Goal: Task Accomplishment & Management: Complete application form

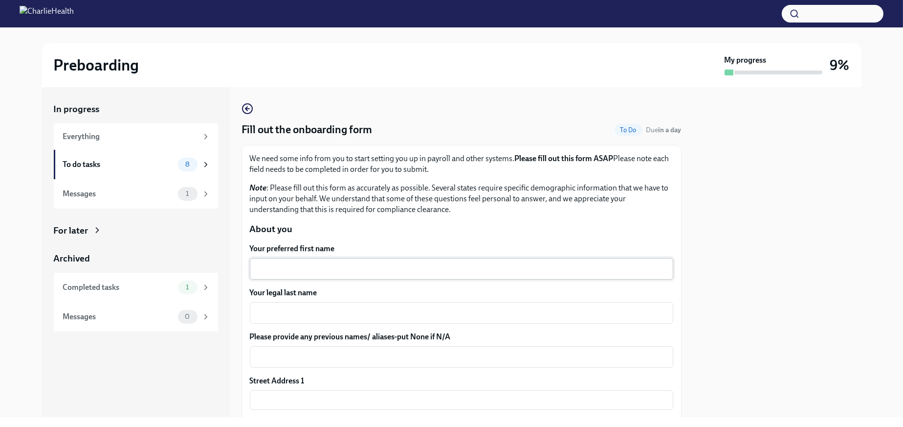
click at [355, 274] on div "x ​" at bounding box center [462, 269] width 424 height 22
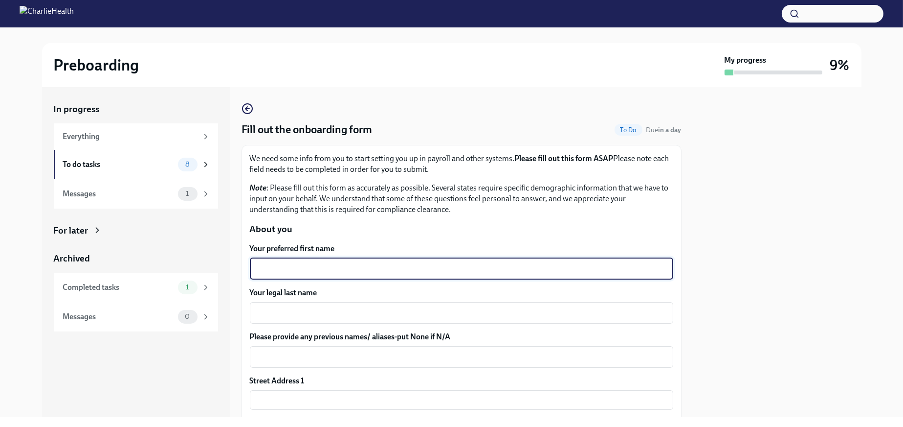
type textarea "E"
type textarea "MeShay"
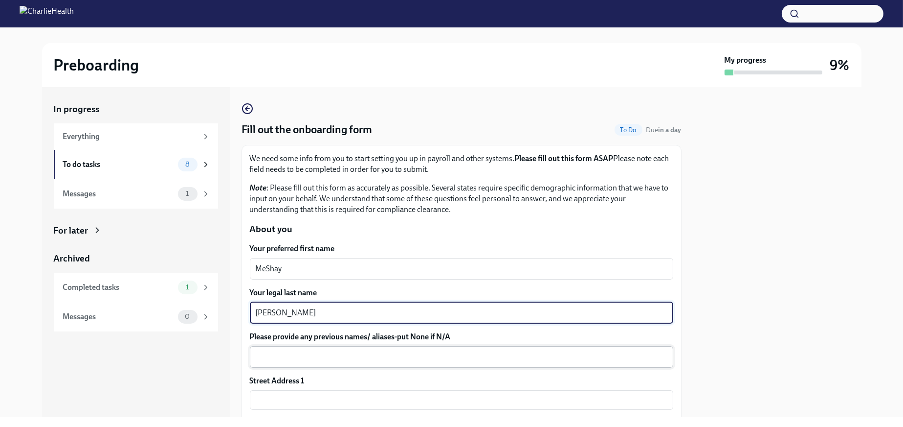
type textarea "[PERSON_NAME]"
click at [403, 362] on textarea "Please provide any previous names/ aliases-put None if N/A" at bounding box center [462, 357] width 412 height 12
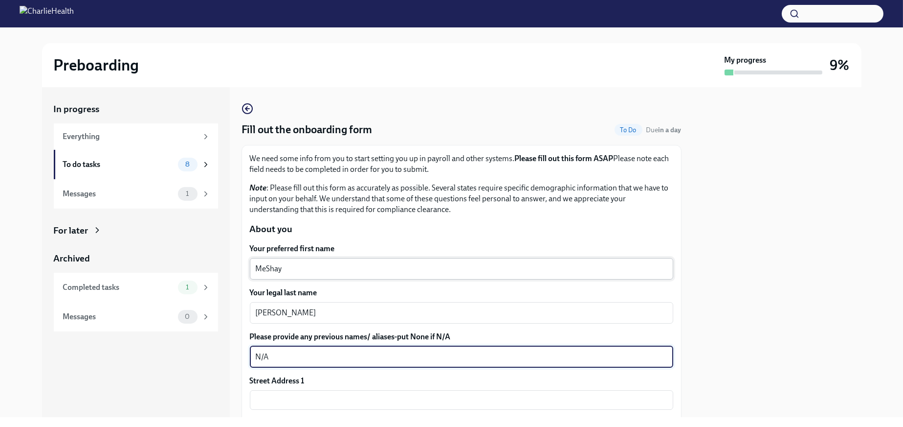
type textarea "N/A"
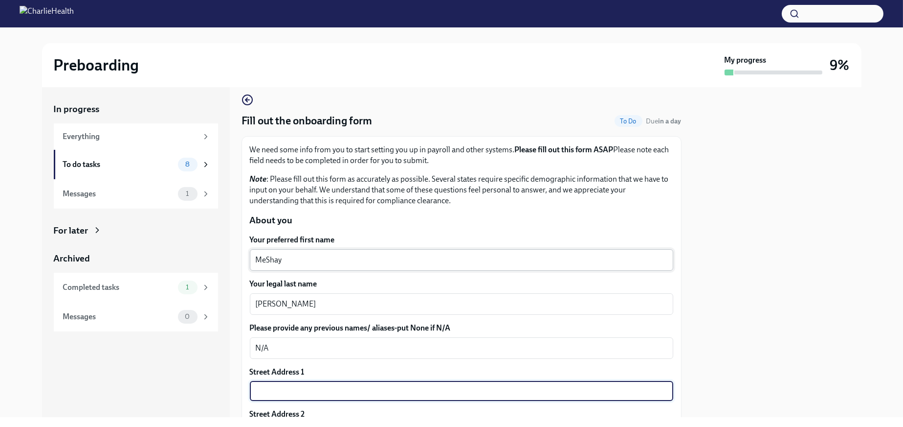
type input "[STREET_ADDRESS]"
type input "78665-2654"
type input "Round Rock"
type input "[GEOGRAPHIC_DATA]"
type input "US"
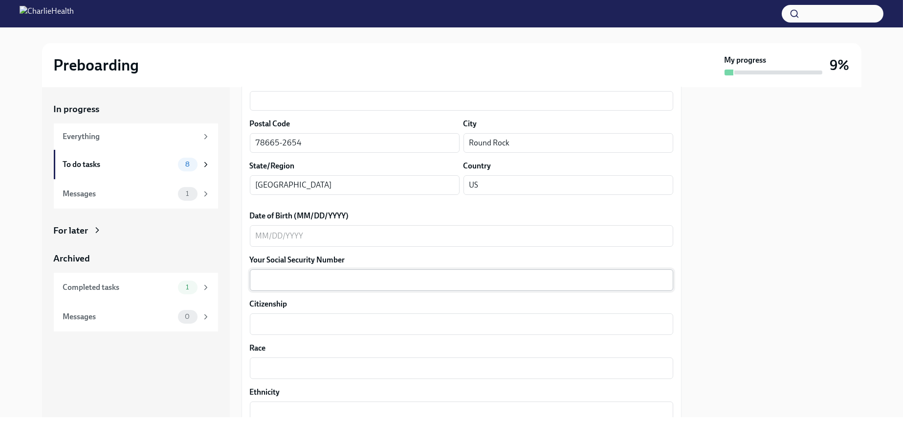
scroll to position [351, 0]
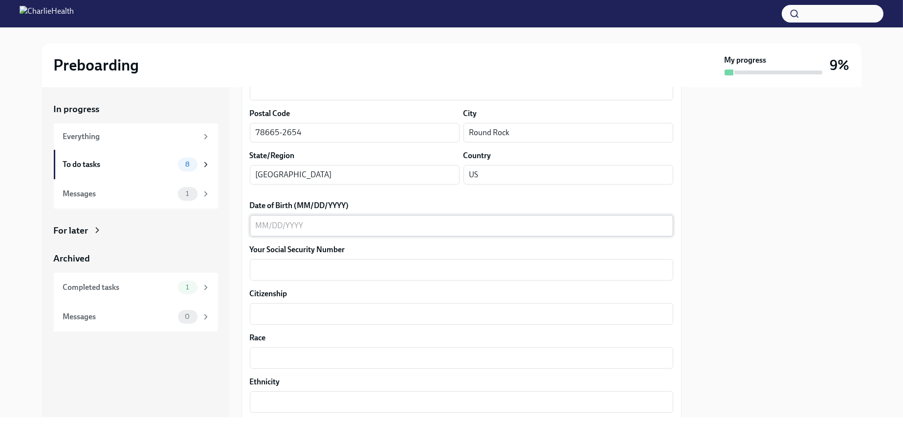
click at [282, 231] on textarea "Date of Birth (MM/DD/YYYY)" at bounding box center [462, 226] width 412 height 12
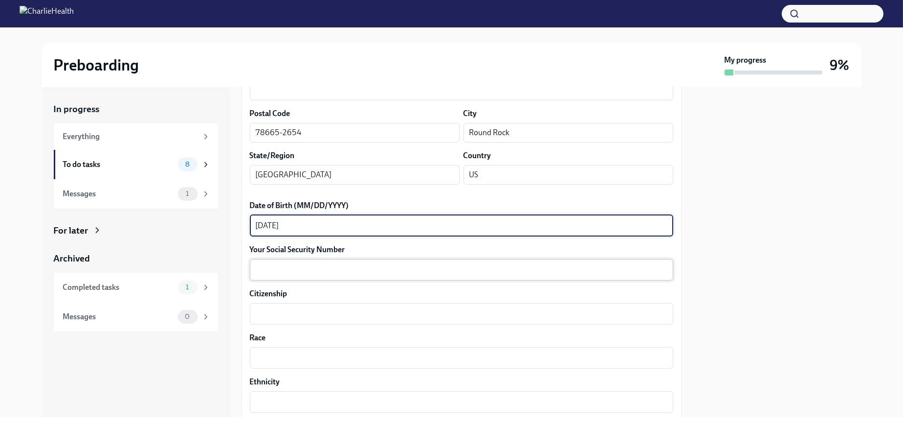
type textarea "[DATE]"
click at [316, 275] on textarea "Your Social Security Number" at bounding box center [462, 270] width 412 height 12
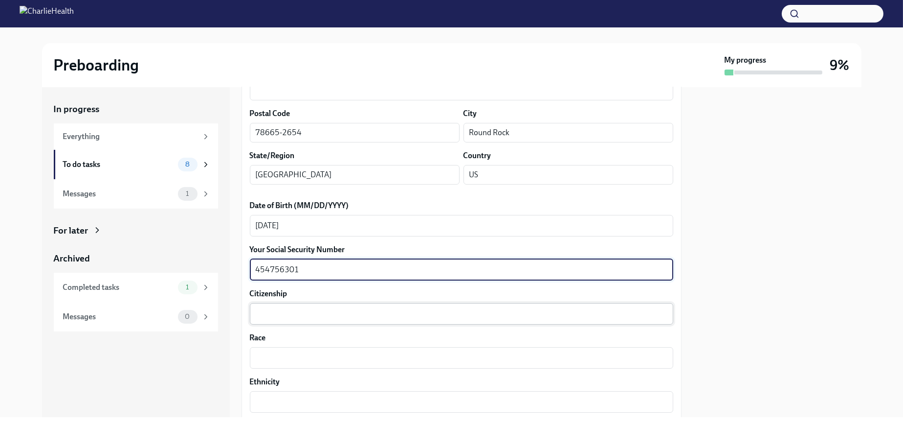
type textarea "454756301"
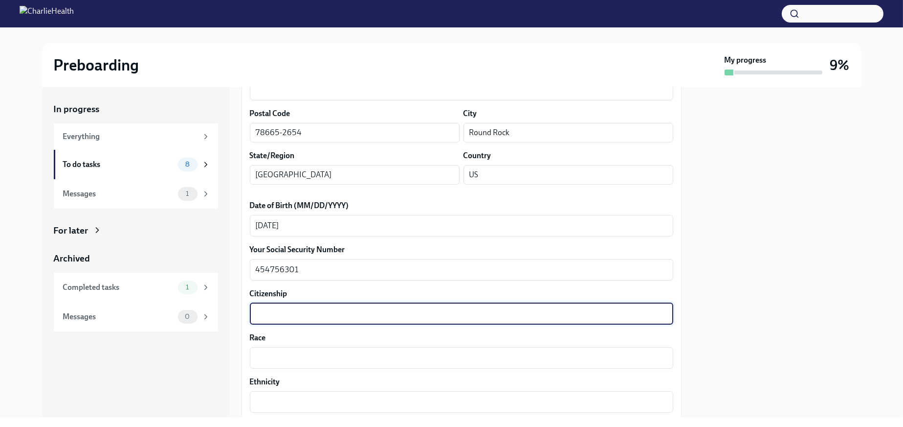
click at [341, 319] on textarea "Citizenship" at bounding box center [462, 314] width 412 height 12
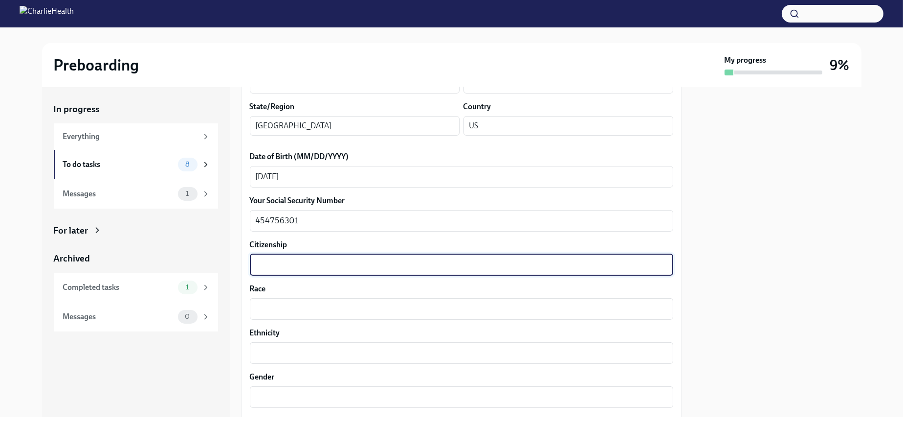
click at [290, 346] on div "Your preferred first name MeShay x ​ Your legal last name [PERSON_NAME] x ​ Ple…" at bounding box center [462, 314] width 424 height 943
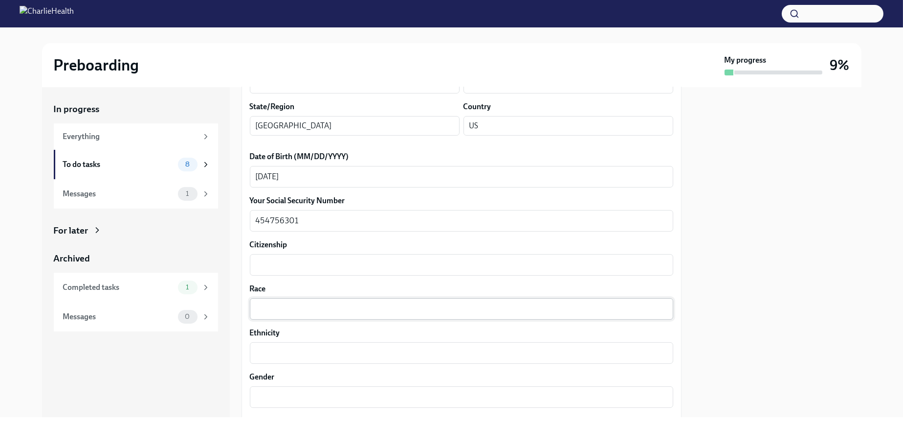
click at [292, 319] on div "x ​" at bounding box center [462, 309] width 424 height 22
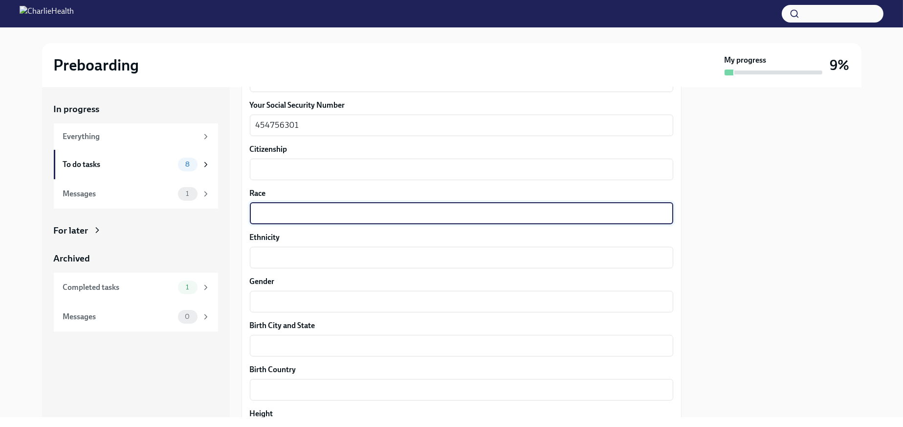
scroll to position [498, 0]
click at [308, 305] on textarea "Gender" at bounding box center [462, 299] width 412 height 12
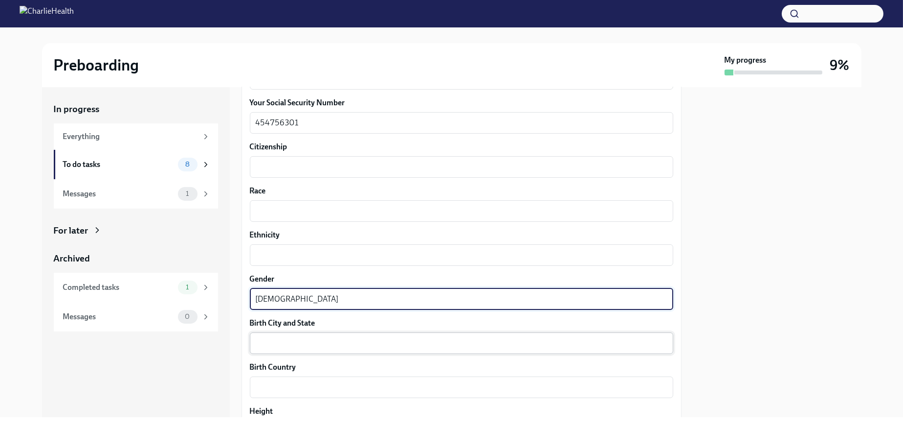
type textarea "[DEMOGRAPHIC_DATA]"
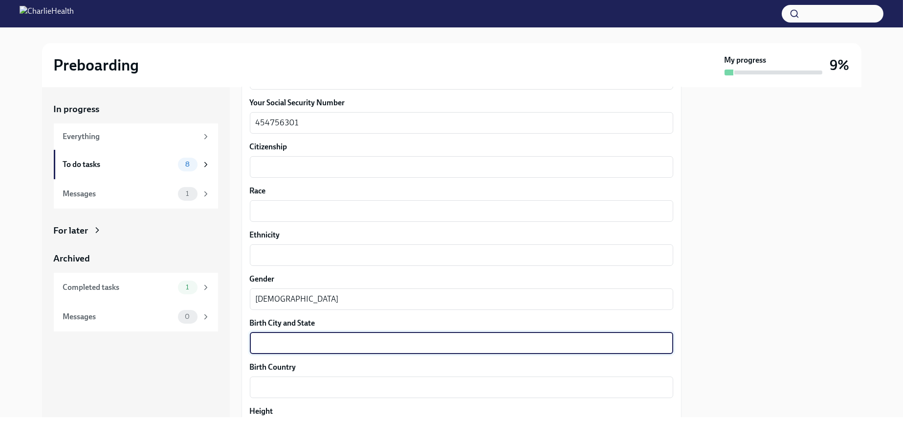
click at [268, 349] on textarea "Birth City and State" at bounding box center [462, 343] width 412 height 12
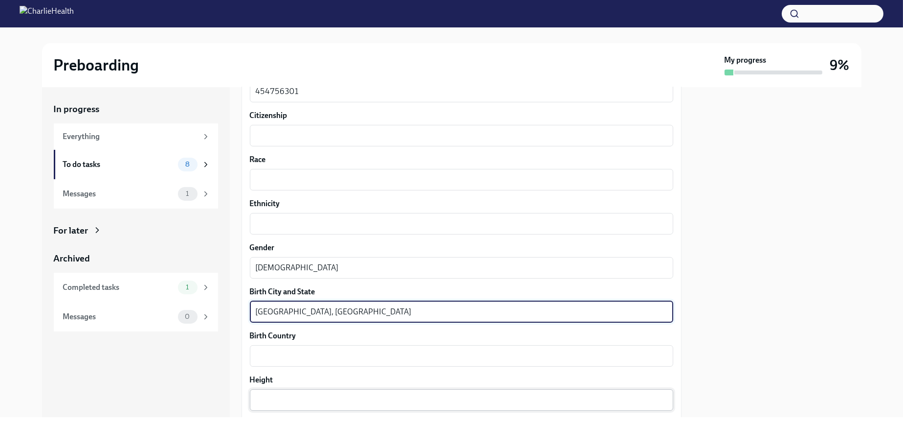
scroll to position [547, 0]
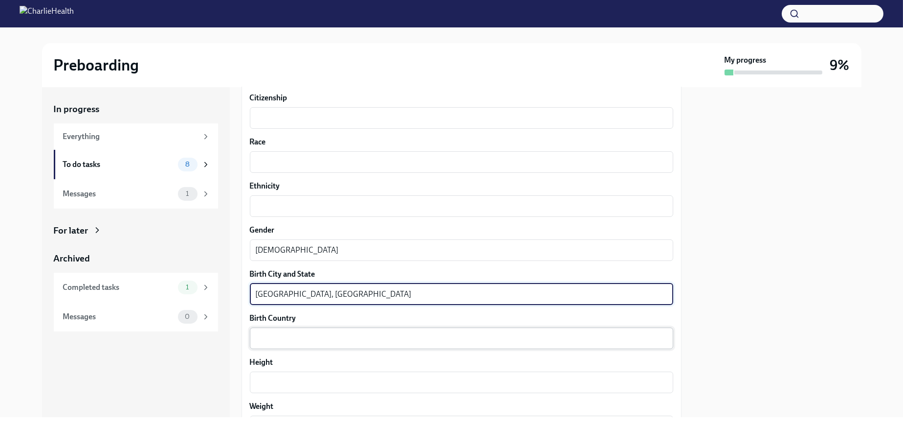
type textarea "[GEOGRAPHIC_DATA], [GEOGRAPHIC_DATA]"
click at [343, 349] on div "x ​" at bounding box center [462, 338] width 424 height 22
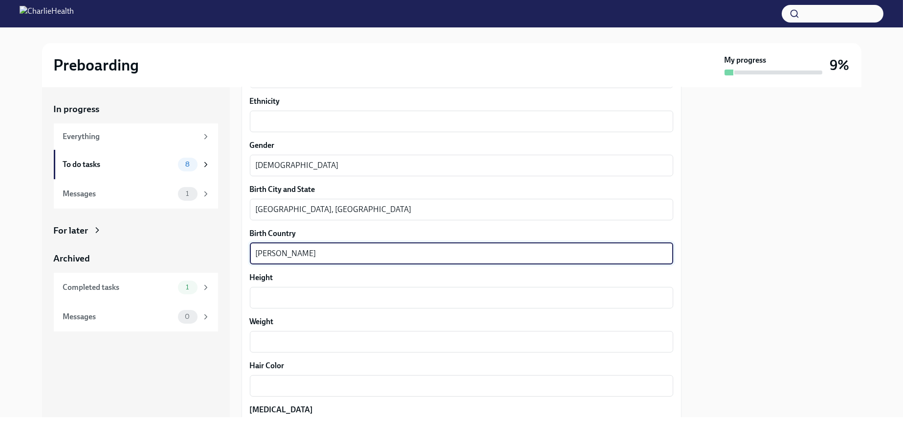
scroll to position [645, 0]
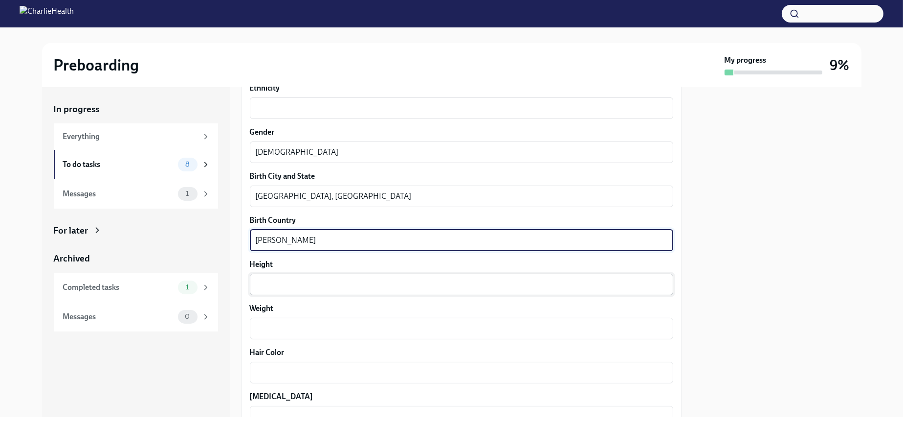
type textarea "[PERSON_NAME]"
click at [274, 290] on textarea "Height" at bounding box center [462, 284] width 412 height 12
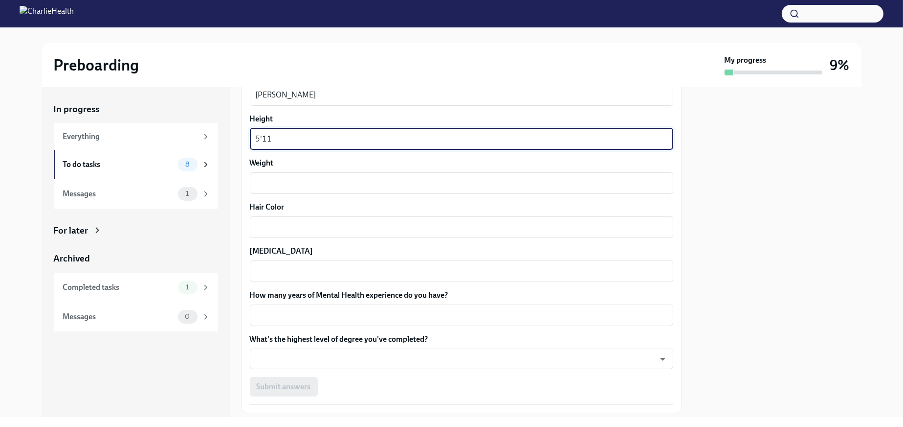
scroll to position [791, 0]
type textarea "5'11"
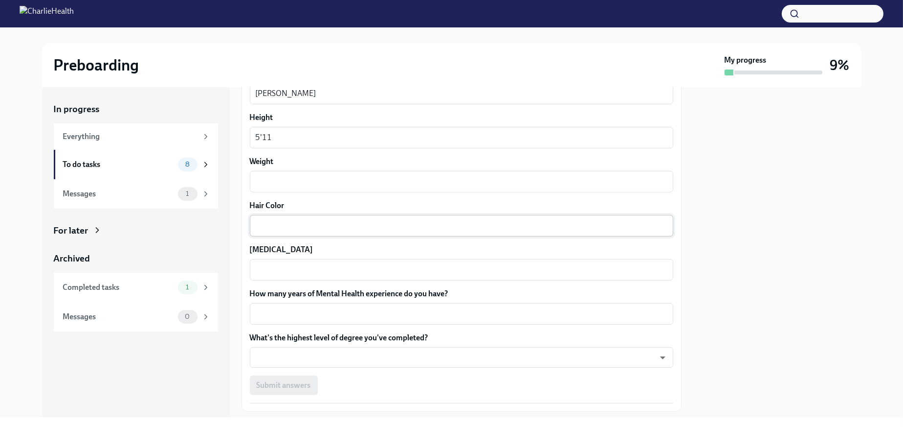
click at [280, 236] on div "x ​" at bounding box center [462, 226] width 424 height 22
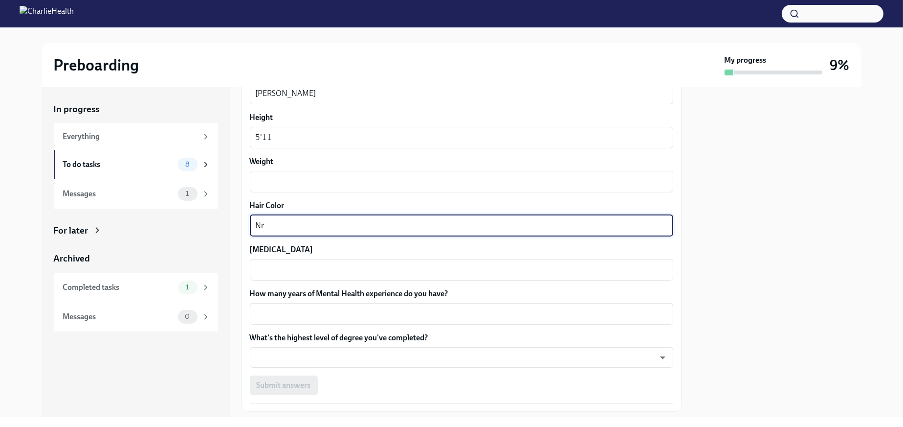
type textarea "N"
type textarea "b"
type textarea "Brown"
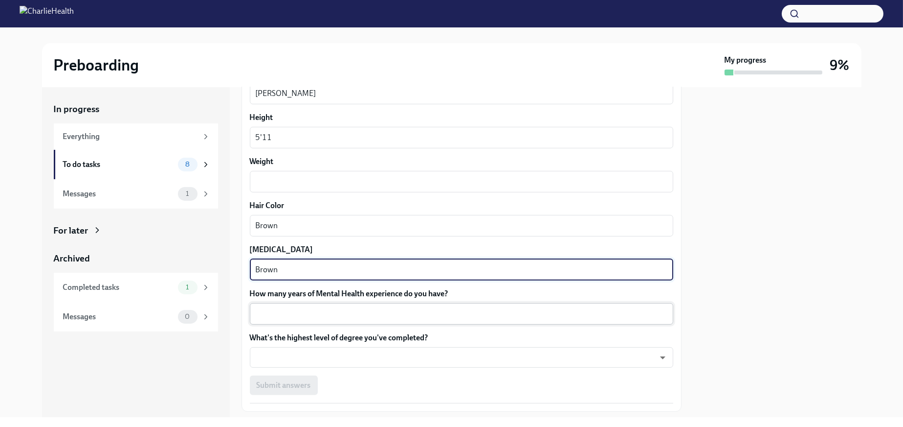
type textarea "Brown"
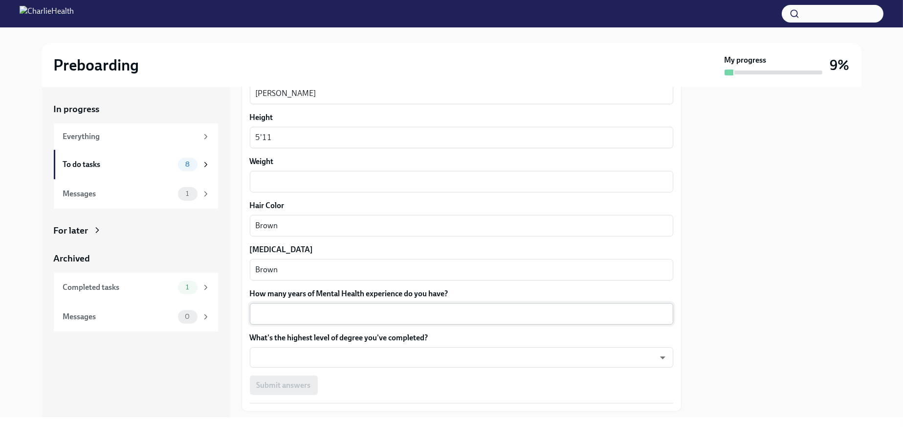
click at [304, 324] on div "x ​" at bounding box center [462, 314] width 424 height 22
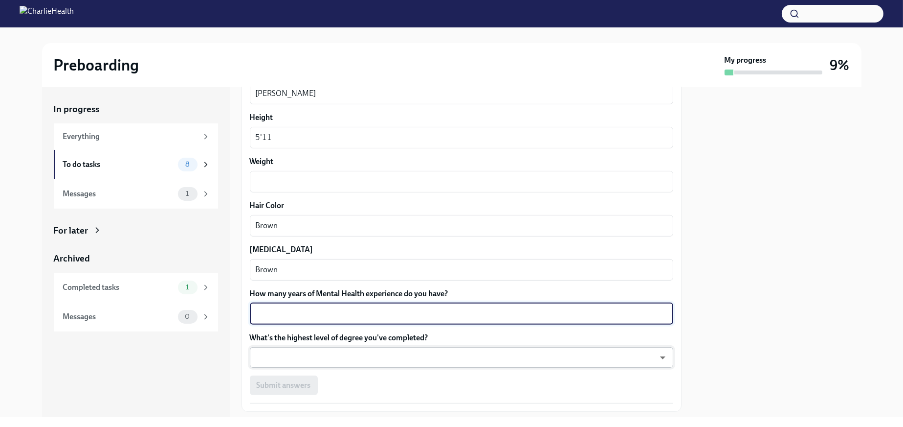
click at [374, 394] on body "Preboarding My progress 9% In progress Everything To do tasks 8 Messages 1 For …" at bounding box center [451, 213] width 903 height 427
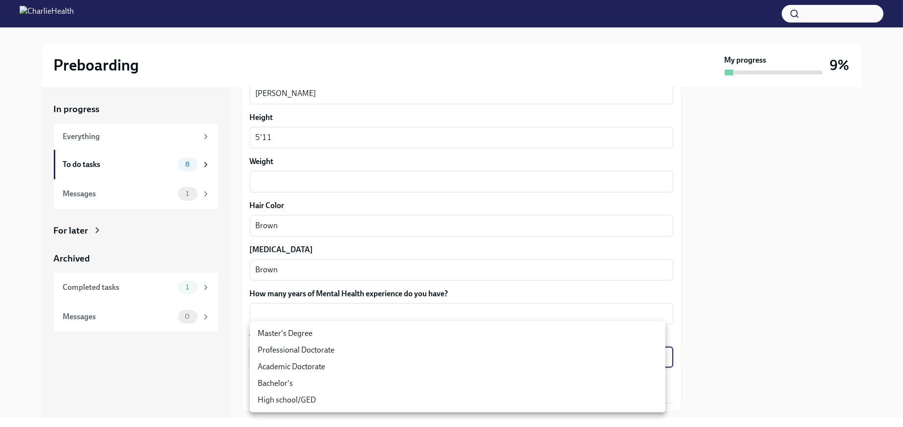
click at [322, 338] on li "Master's Degree" at bounding box center [458, 333] width 416 height 17
type input "2vBr-ghkD"
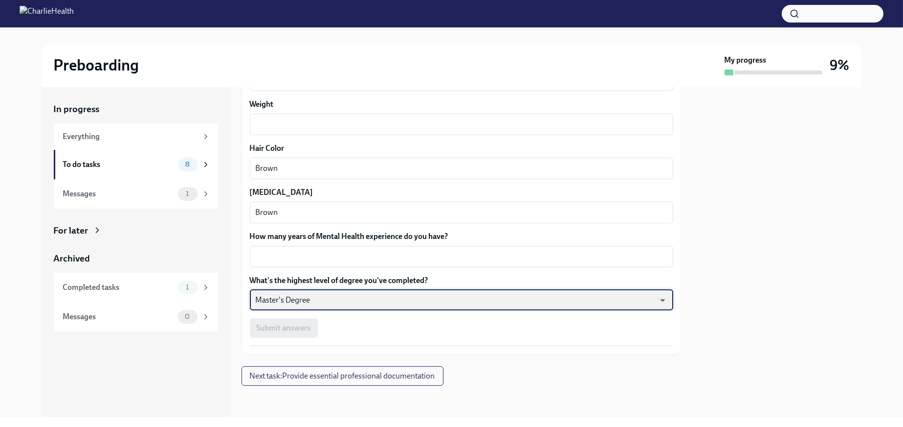
scroll to position [888, 0]
click at [374, 118] on textarea "Weight" at bounding box center [462, 124] width 412 height 12
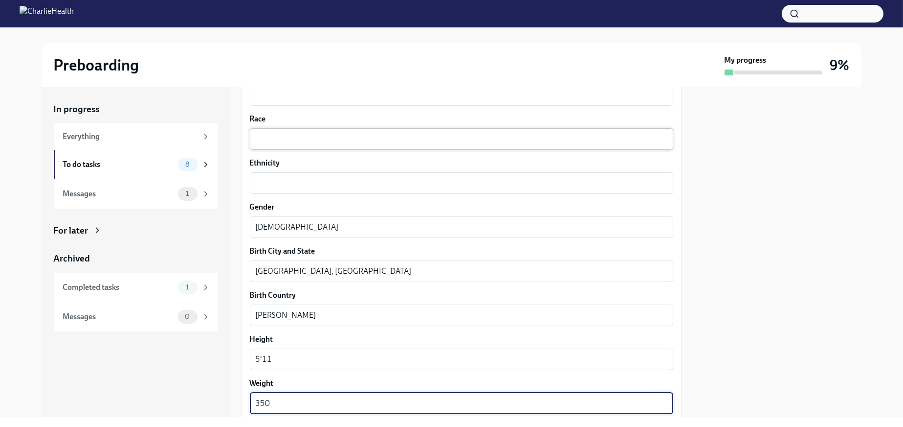
scroll to position [546, 0]
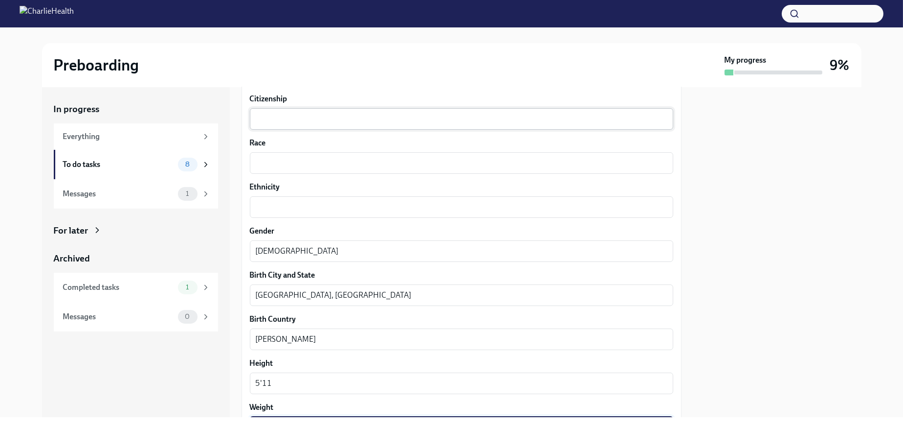
type textarea "350"
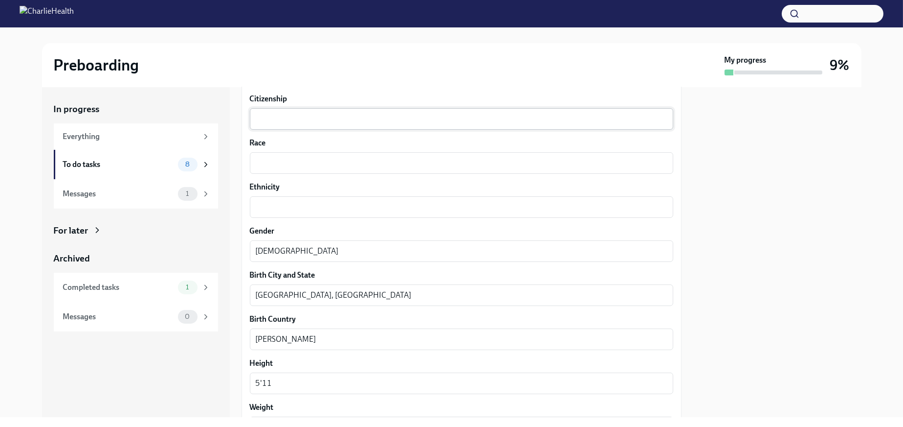
click at [277, 130] on div "x ​" at bounding box center [462, 119] width 424 height 22
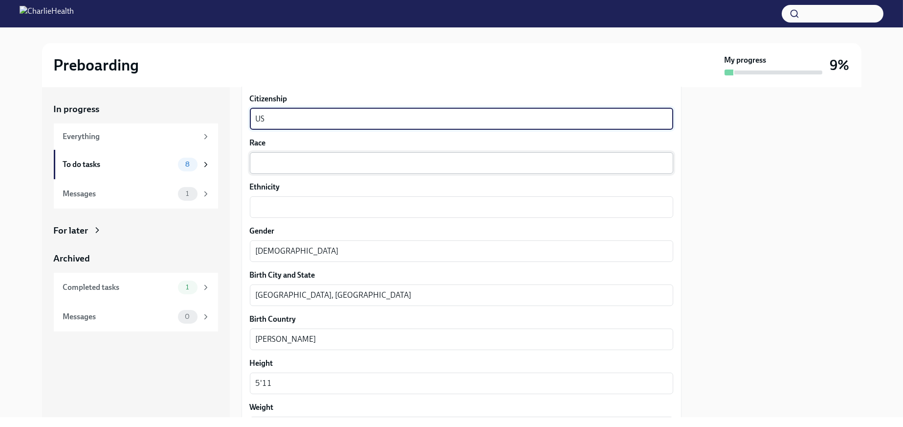
type textarea "US"
click at [300, 169] on textarea "Race" at bounding box center [462, 163] width 412 height 12
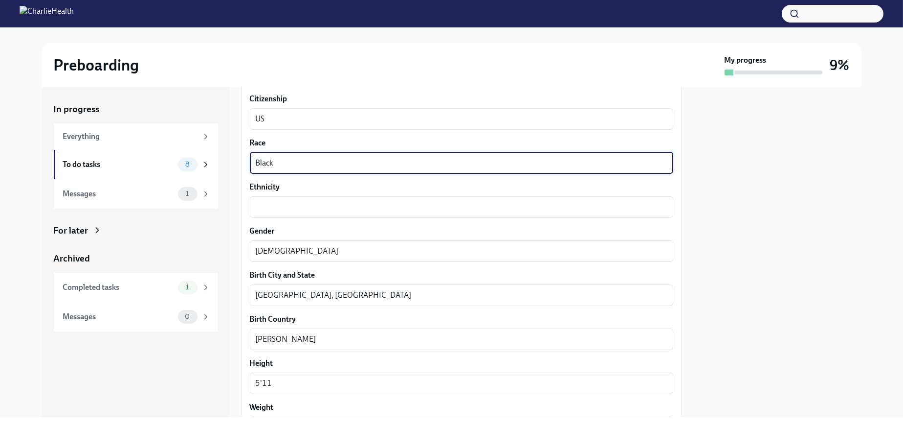
type textarea "Black"
click at [314, 213] on textarea "Ethnicity" at bounding box center [462, 207] width 412 height 12
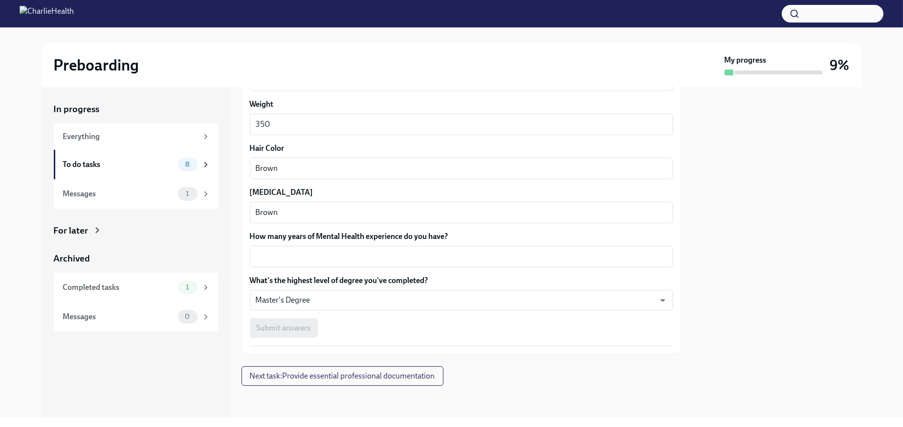
scroll to position [888, 0]
type textarea "[DEMOGRAPHIC_DATA]"
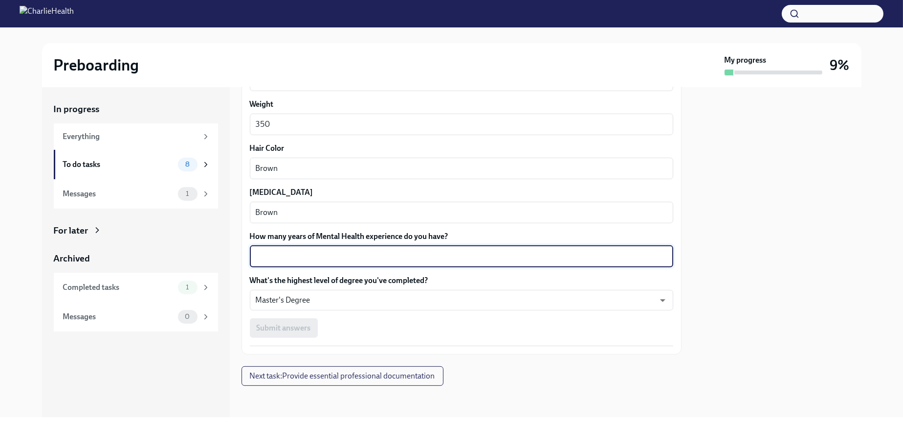
click at [350, 255] on textarea "How many years of Mental Health experience do you have?" at bounding box center [462, 256] width 412 height 12
type textarea "10"
click at [296, 326] on span "Submit answers" at bounding box center [284, 328] width 54 height 10
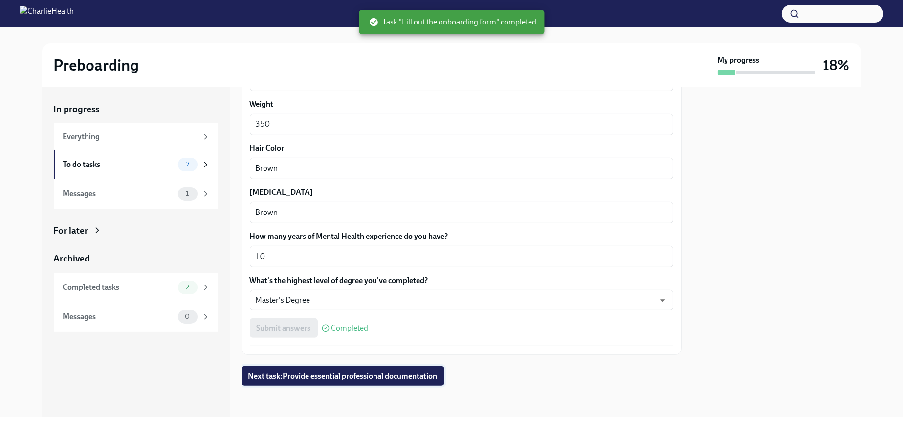
click at [358, 377] on span "Next task : Provide essential professional documentation" at bounding box center [342, 376] width 189 height 10
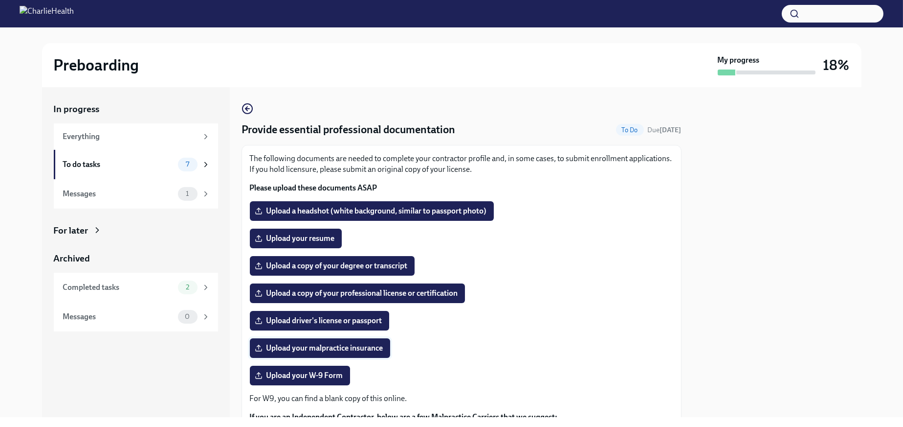
drag, startPoint x: 401, startPoint y: 359, endPoint x: 272, endPoint y: 347, distance: 129.2
click at [272, 347] on label "Upload your malpractice insurance" at bounding box center [320, 348] width 140 height 20
click at [0, 0] on input "Upload your malpractice insurance" at bounding box center [0, 0] width 0 height 0
